Goal: Navigation & Orientation: Find specific page/section

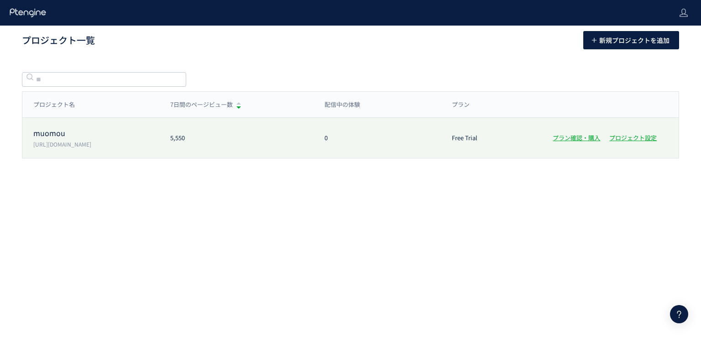
click at [94, 132] on p "muomou" at bounding box center [96, 133] width 126 height 10
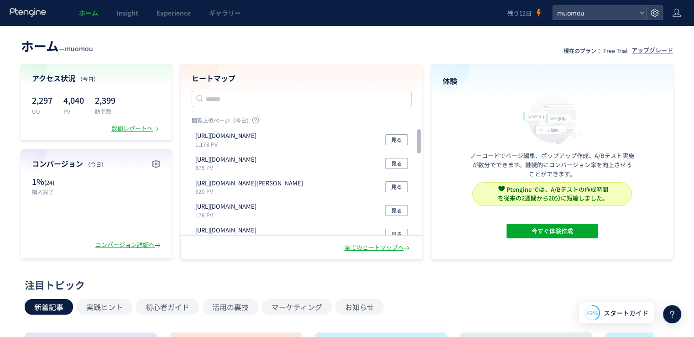
click at [129, 245] on div "コンバージョン詳細へ" at bounding box center [128, 244] width 67 height 9
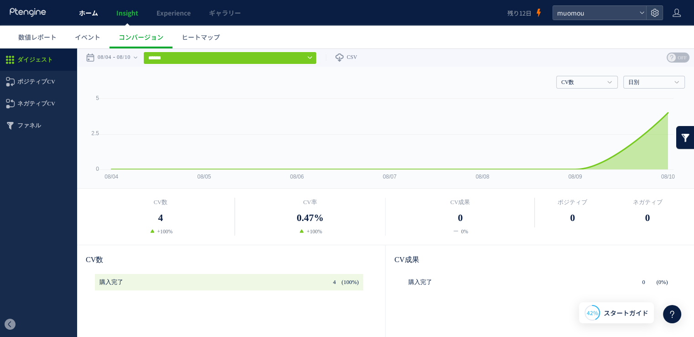
click at [93, 12] on span "ホーム" at bounding box center [88, 12] width 19 height 9
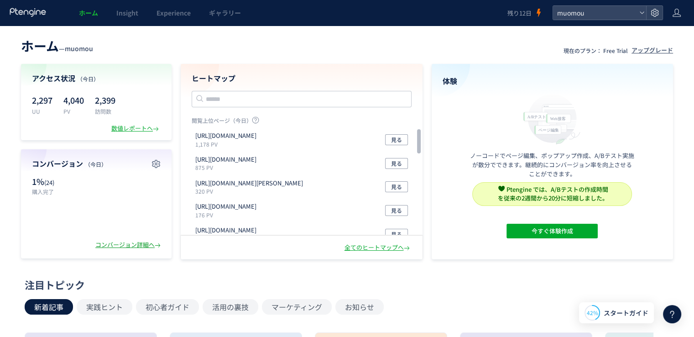
click at [137, 245] on div "コンバージョン詳細へ" at bounding box center [128, 244] width 67 height 9
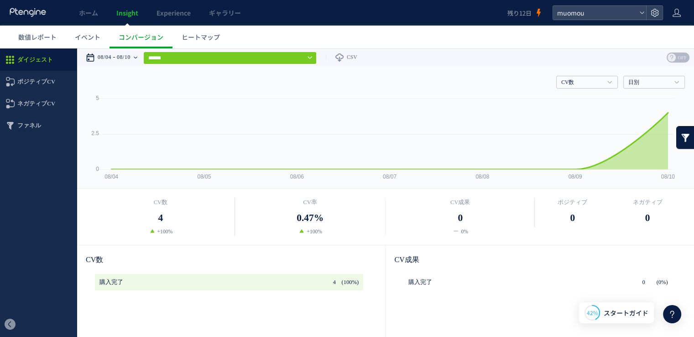
click at [130, 57] on time "08/10" at bounding box center [124, 57] width 14 height 18
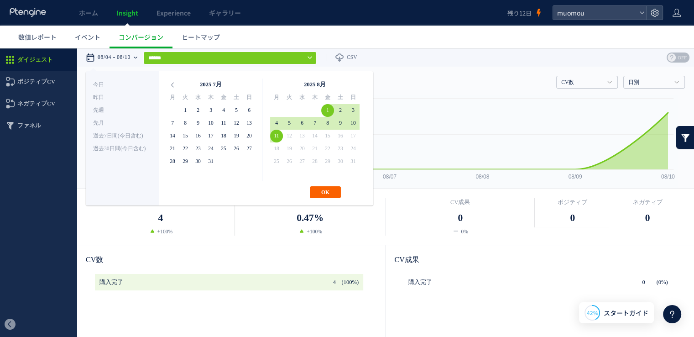
click at [327, 191] on button "OK" at bounding box center [325, 192] width 31 height 12
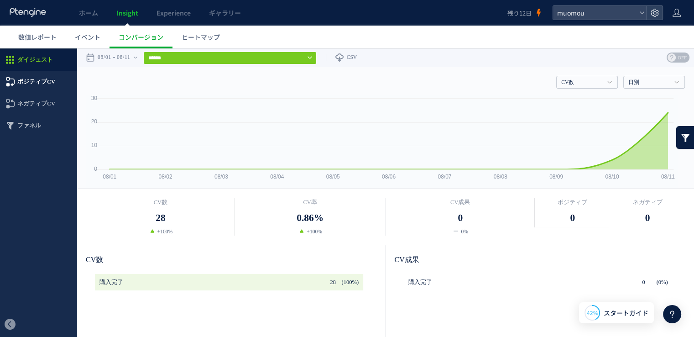
click at [21, 83] on span "ポジティブCV" at bounding box center [36, 82] width 38 height 22
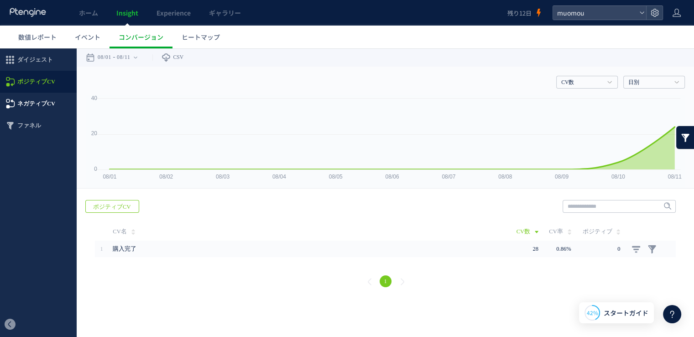
click at [27, 101] on span "ネガティブCV" at bounding box center [36, 104] width 38 height 22
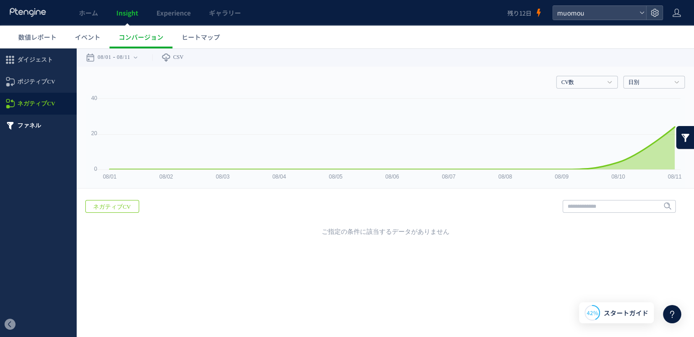
click at [26, 130] on span "ファネル" at bounding box center [29, 125] width 24 height 22
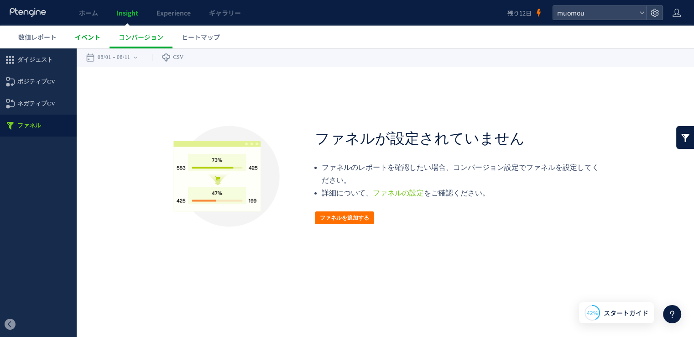
click at [99, 35] on span "イベント" at bounding box center [88, 36] width 26 height 9
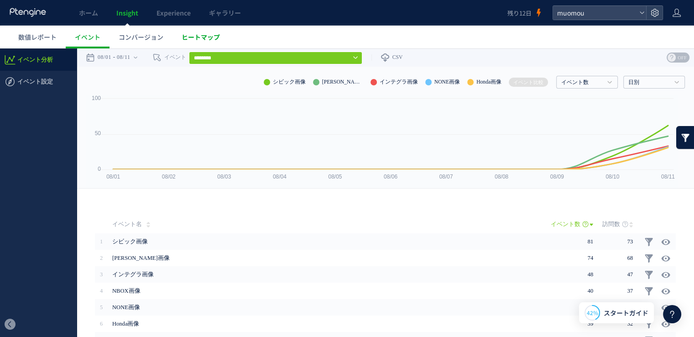
click at [204, 40] on span "ヒートマップ" at bounding box center [201, 36] width 38 height 9
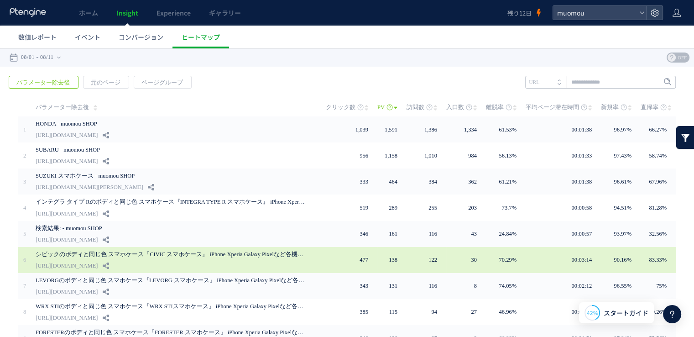
click at [208, 253] on link "シビックのボディと同じ色 スマホケース『CIVIC スマホケース』 iPhone Xperia Galaxy Pixelなど各機種対応 - muomou SH…" at bounding box center [170, 254] width 269 height 11
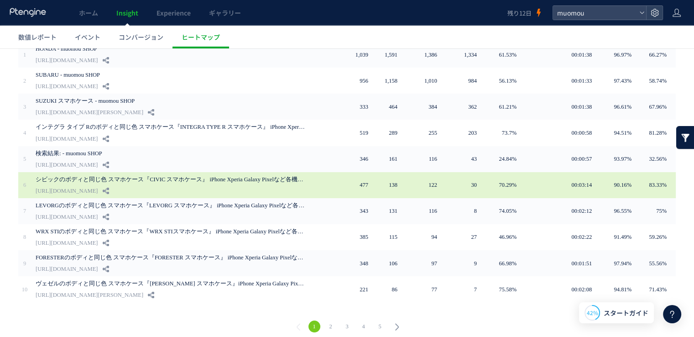
scroll to position [79, 0]
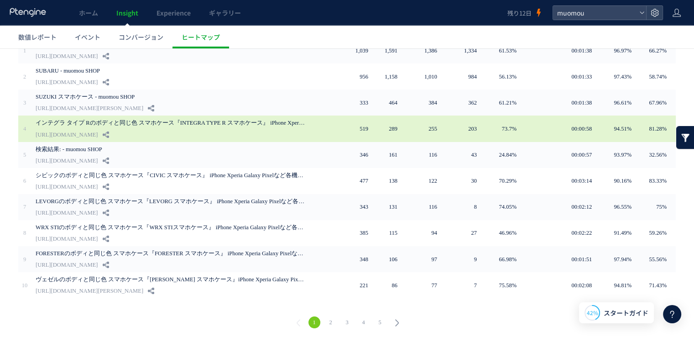
click at [202, 122] on link "インテグラ タイプ Rのボディと同じ色 スマホケース『INTEGRA TYPE R スマホケース』 iPhone Xperia Galaxy Pixelなど各…" at bounding box center [170, 122] width 269 height 11
